Goal: Information Seeking & Learning: Learn about a topic

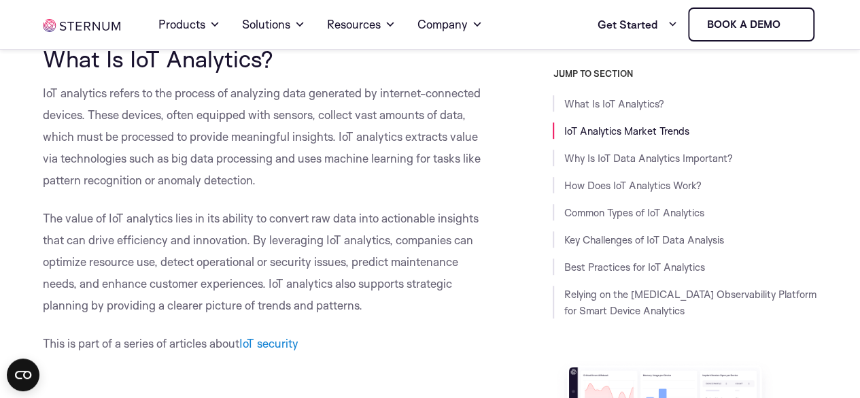
scroll to position [430, 0]
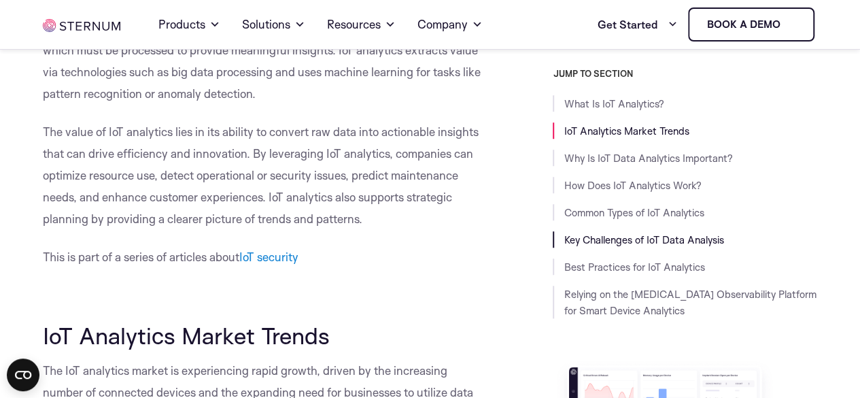
click at [615, 237] on link "Key Challenges of IoT Data Analysis" at bounding box center [644, 239] width 160 height 13
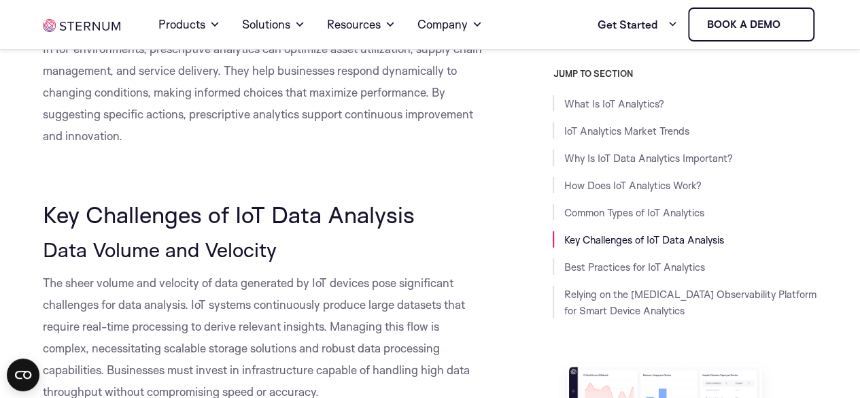
scroll to position [4716, 0]
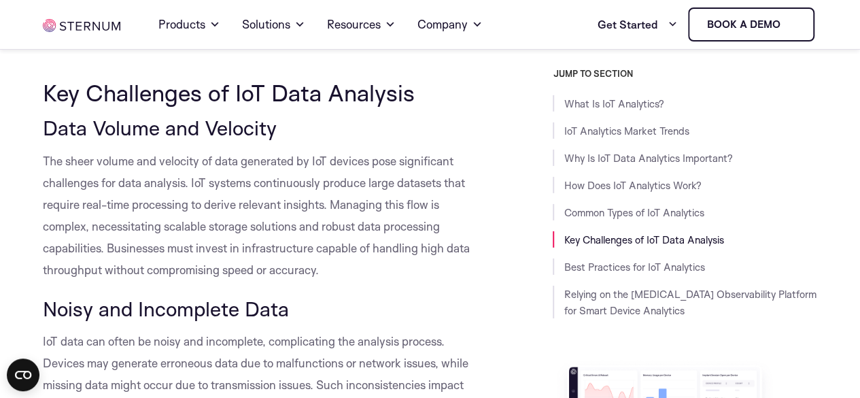
click at [295, 215] on p "The sheer volume and velocity of data generated by IoT devices pose significant…" at bounding box center [264, 215] width 443 height 131
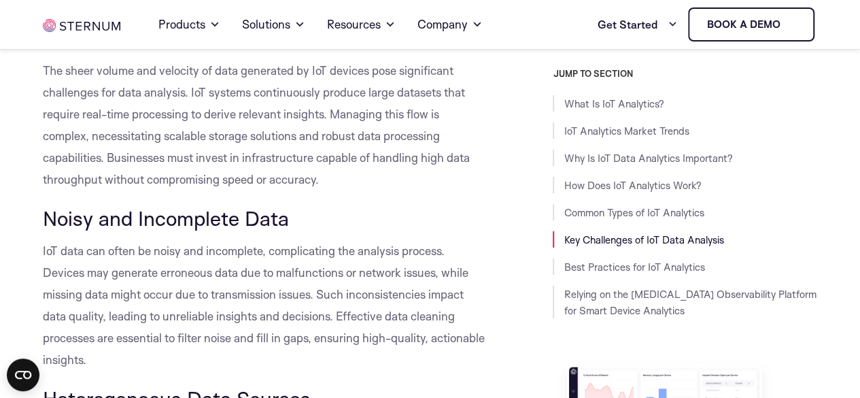
scroll to position [4833, 0]
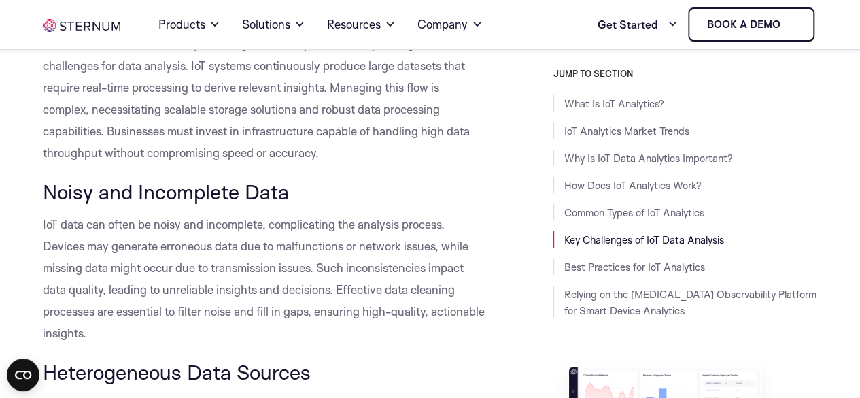
click at [210, 250] on span "IoT data can often be noisy and incomplete, complicating the analysis process. …" at bounding box center [264, 278] width 442 height 123
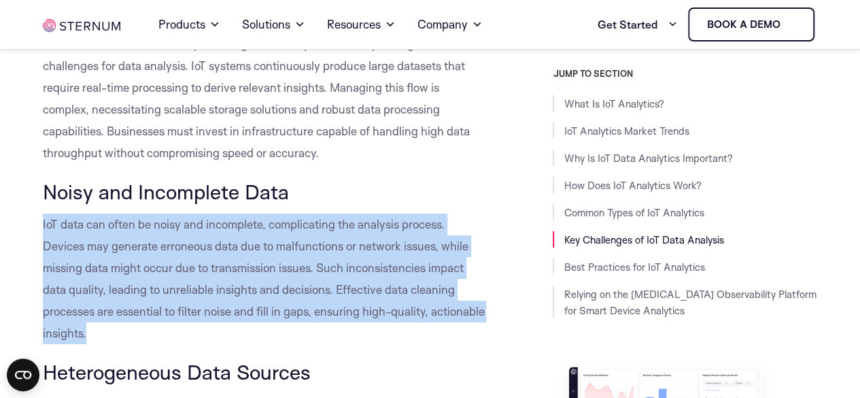
click at [210, 250] on span "IoT data can often be noisy and incomplete, complicating the analysis process. …" at bounding box center [264, 278] width 442 height 123
click at [93, 247] on span "IoT data can often be noisy and incomplete, complicating the analysis process. …" at bounding box center [264, 278] width 442 height 123
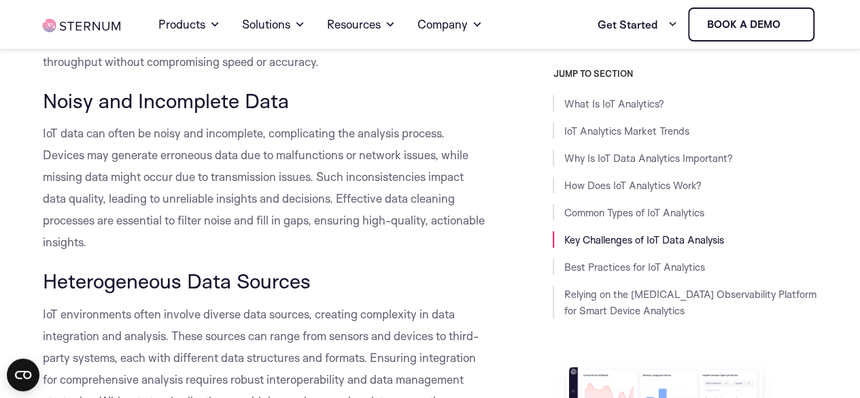
scroll to position [4923, 0]
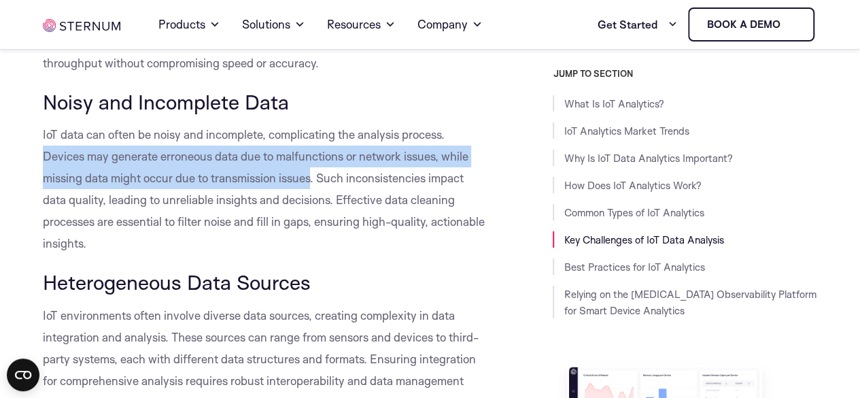
drag, startPoint x: 313, startPoint y: 152, endPoint x: 41, endPoint y: 128, distance: 273.1
click at [44, 128] on span "IoT data can often be noisy and incomplete, complicating the analysis process. …" at bounding box center [264, 188] width 442 height 123
drag, startPoint x: 318, startPoint y: 153, endPoint x: 46, endPoint y: 133, distance: 272.1
click at [46, 133] on span "IoT data can often be noisy and incomplete, complicating the analysis process. …" at bounding box center [264, 188] width 442 height 123
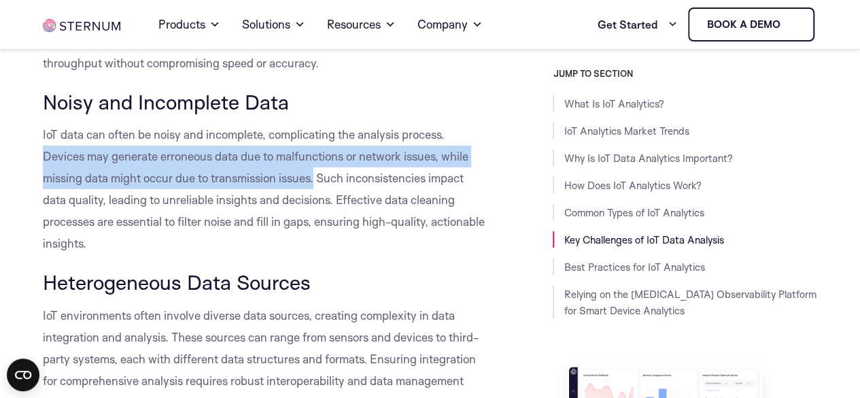
copy span "Devices may generate erroneous data due to malfunctions or network issues, whil…"
